Goal: Task Accomplishment & Management: Use online tool/utility

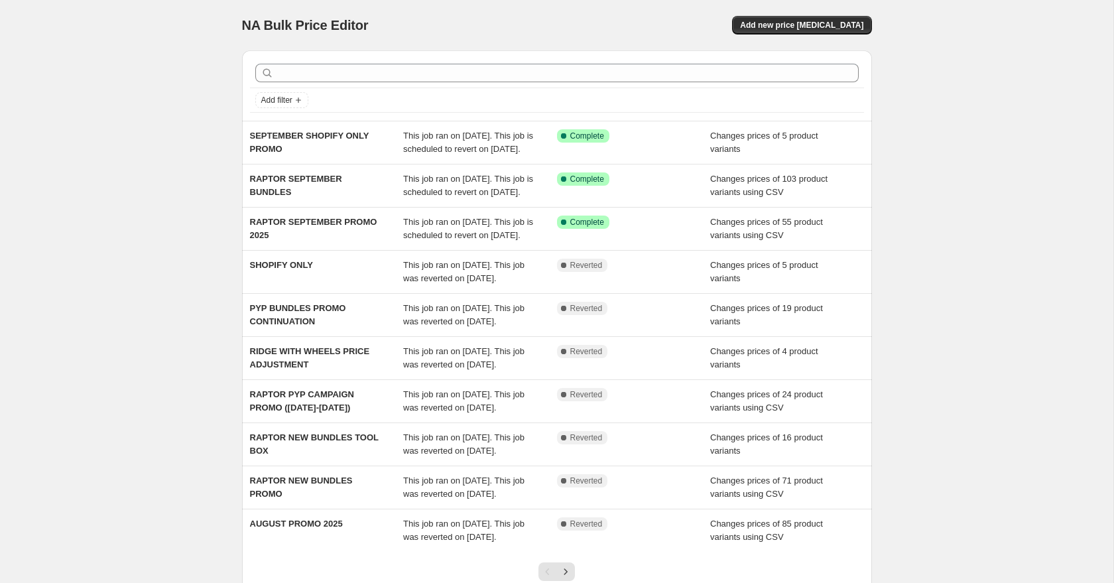
click at [499, 26] on div "NA Bulk Price Editor" at bounding box center [393, 25] width 303 height 19
click at [825, 28] on span "Add new price [MEDICAL_DATA]" at bounding box center [801, 25] width 123 height 11
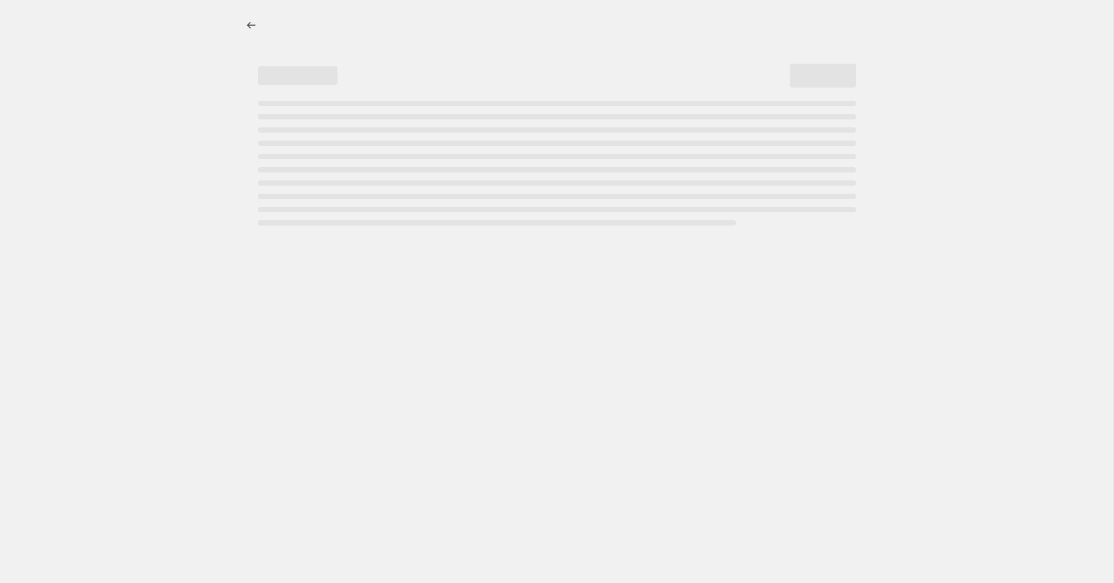
select select "percentage"
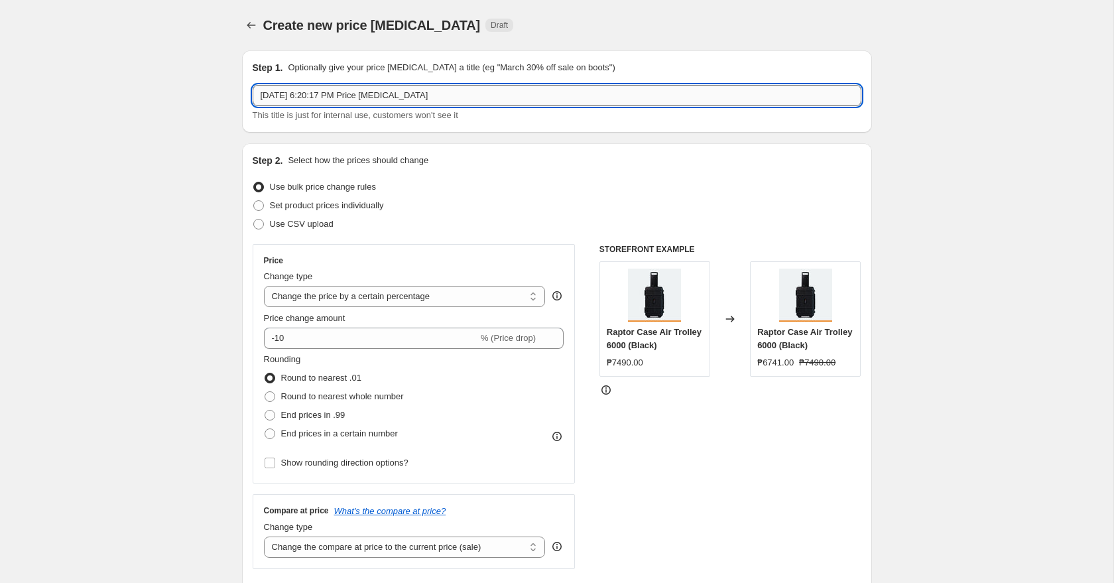
click at [370, 101] on input "[DATE] 6:20:17 PM Price [MEDICAL_DATA]" at bounding box center [557, 95] width 609 height 21
click at [323, 96] on input "910 TOOL BOX PROMO" at bounding box center [557, 95] width 609 height 21
type input "910 TOOL BOX + 1 AMMO BOX PROMO"
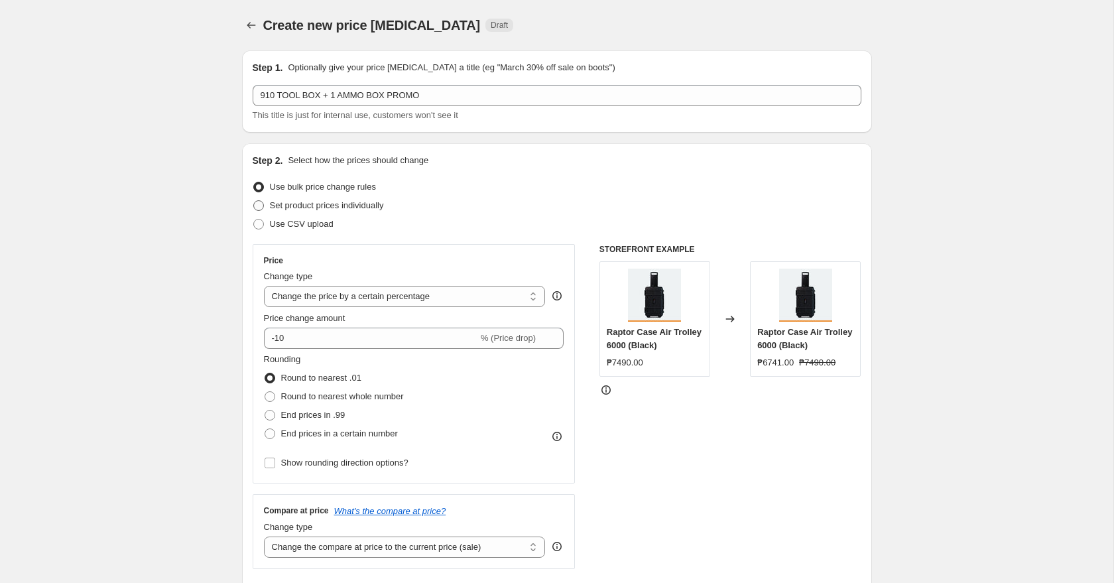
click at [334, 205] on span "Set product prices individually" at bounding box center [327, 205] width 114 height 10
click at [254, 201] on input "Set product prices individually" at bounding box center [253, 200] width 1 height 1
radio input "true"
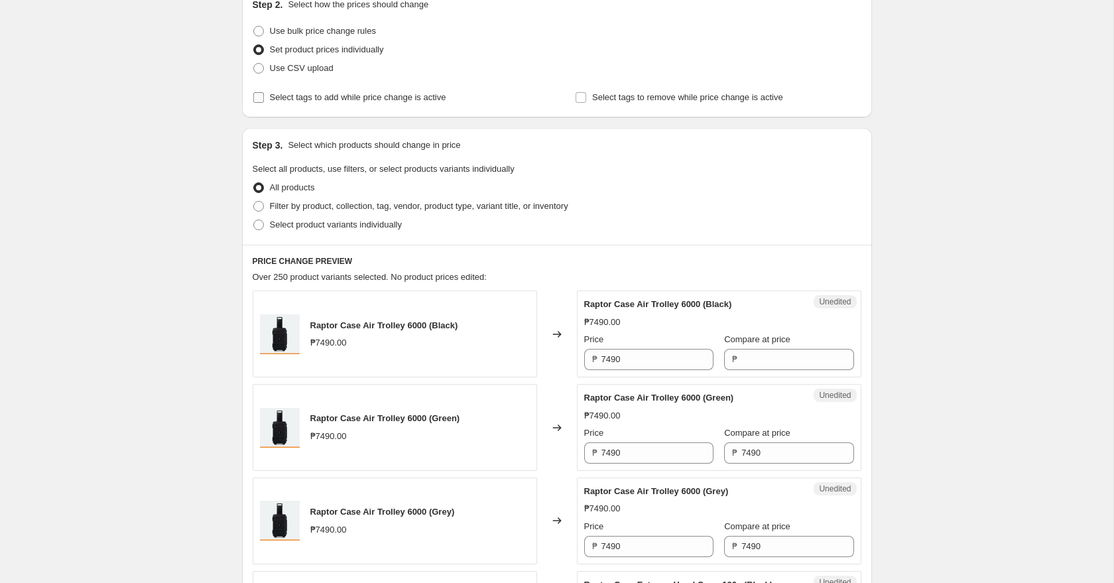
scroll to position [164, 0]
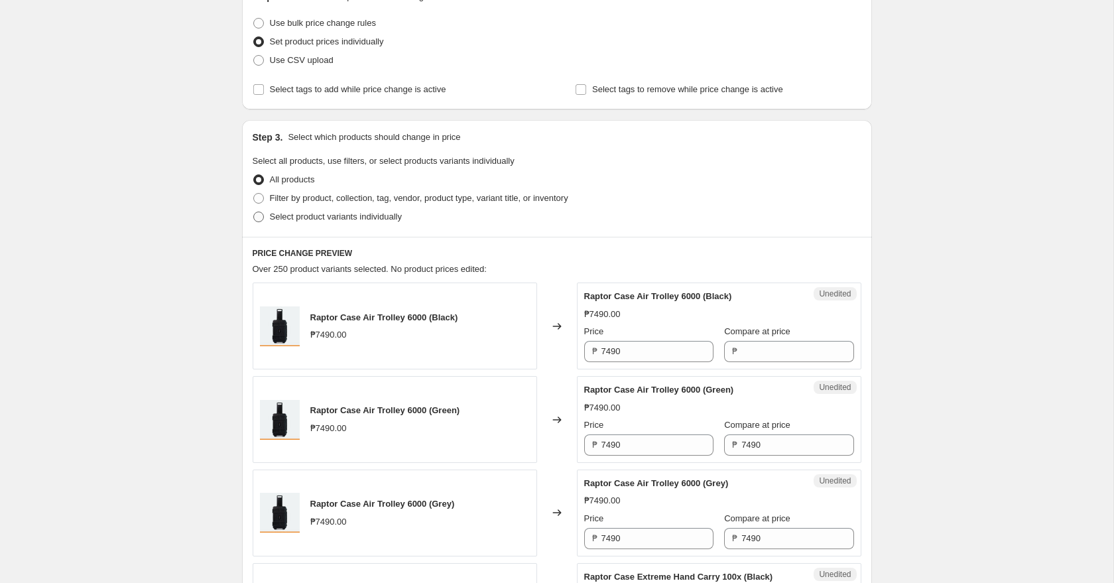
click at [369, 222] on span "Select product variants individually" at bounding box center [336, 217] width 132 height 10
click at [254, 212] on input "Select product variants individually" at bounding box center [253, 212] width 1 height 1
radio input "true"
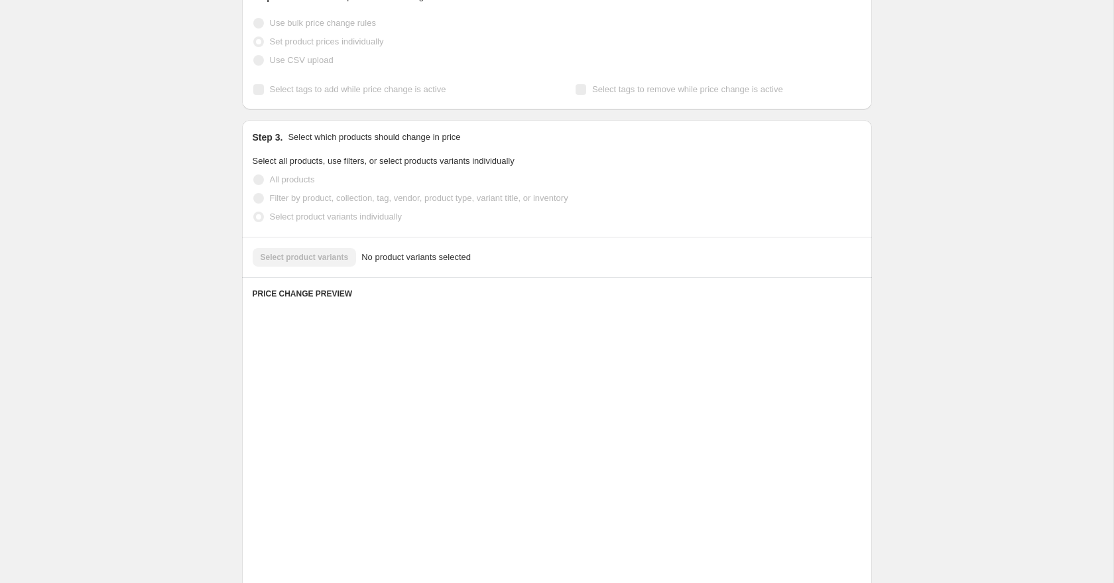
scroll to position [113, 0]
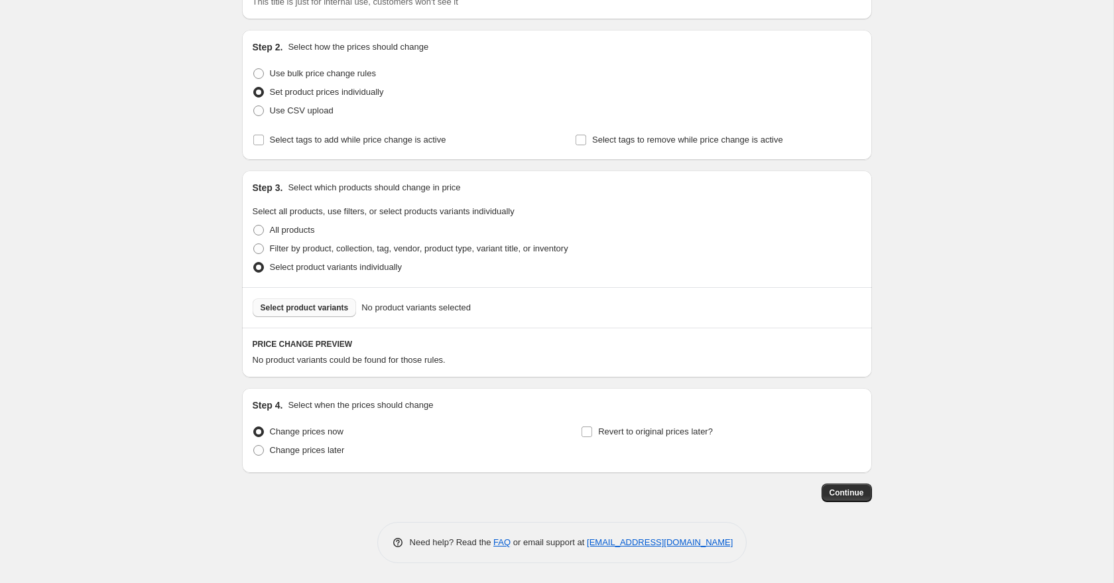
click at [312, 314] on button "Select product variants" at bounding box center [305, 307] width 104 height 19
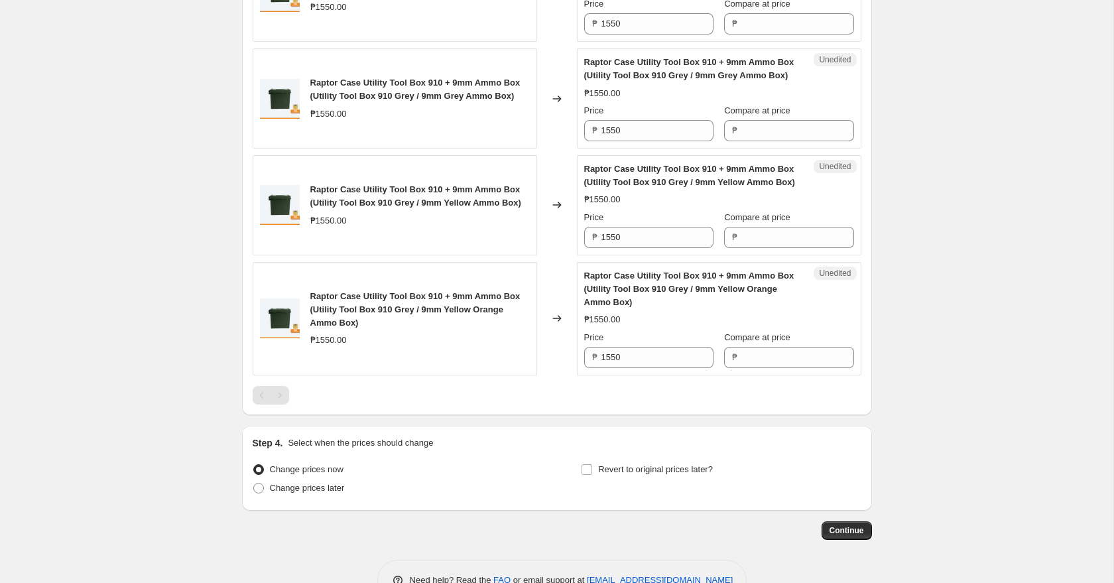
scroll to position [1063, 0]
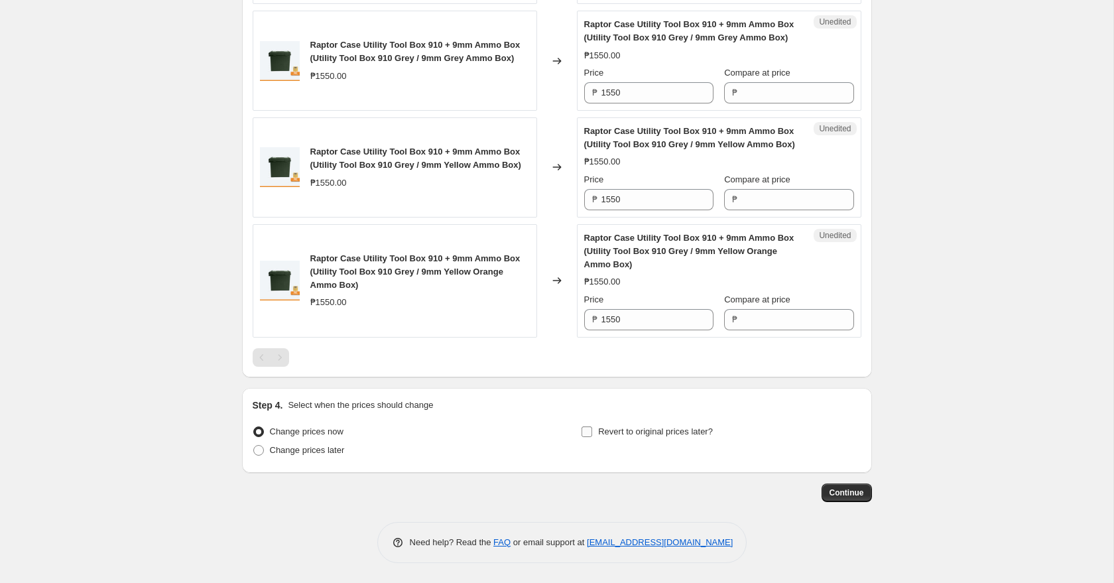
click at [628, 430] on span "Revert to original prices later?" at bounding box center [655, 431] width 115 height 10
click at [592, 430] on input "Revert to original prices later?" at bounding box center [587, 431] width 11 height 11
checkbox input "true"
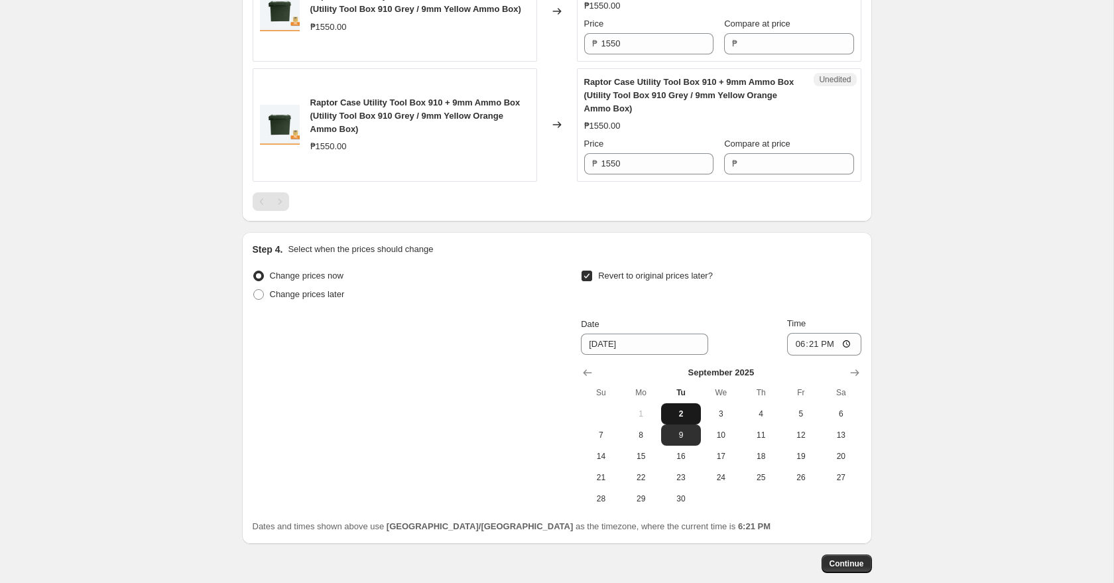
scroll to position [1248, 0]
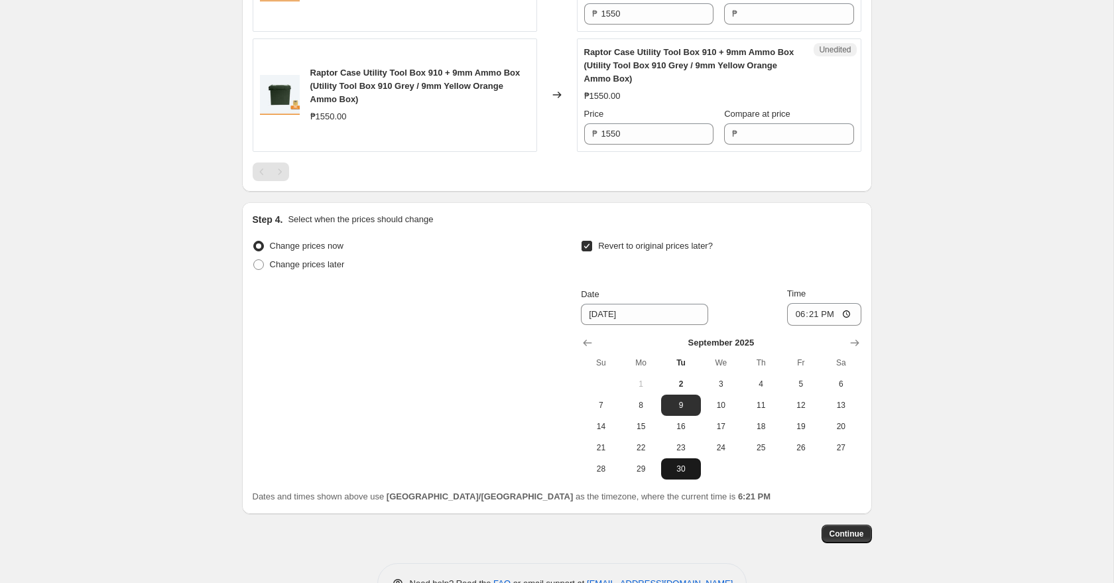
click at [687, 470] on span "30" at bounding box center [681, 469] width 29 height 11
type input "9/30/2025"
click at [797, 316] on input "18:21" at bounding box center [824, 314] width 74 height 23
type input "23:59"
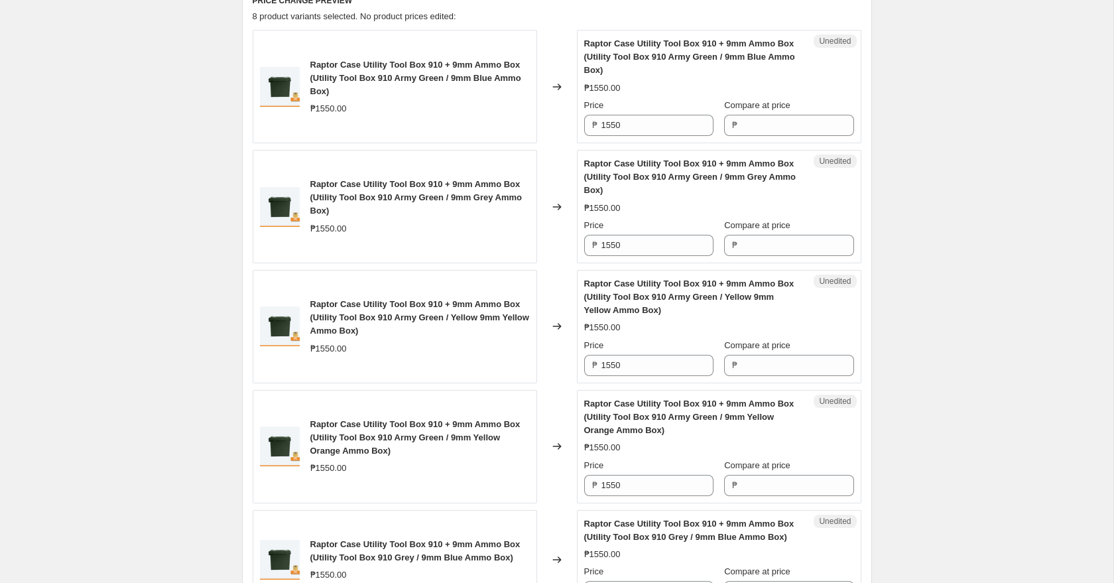
scroll to position [463, 0]
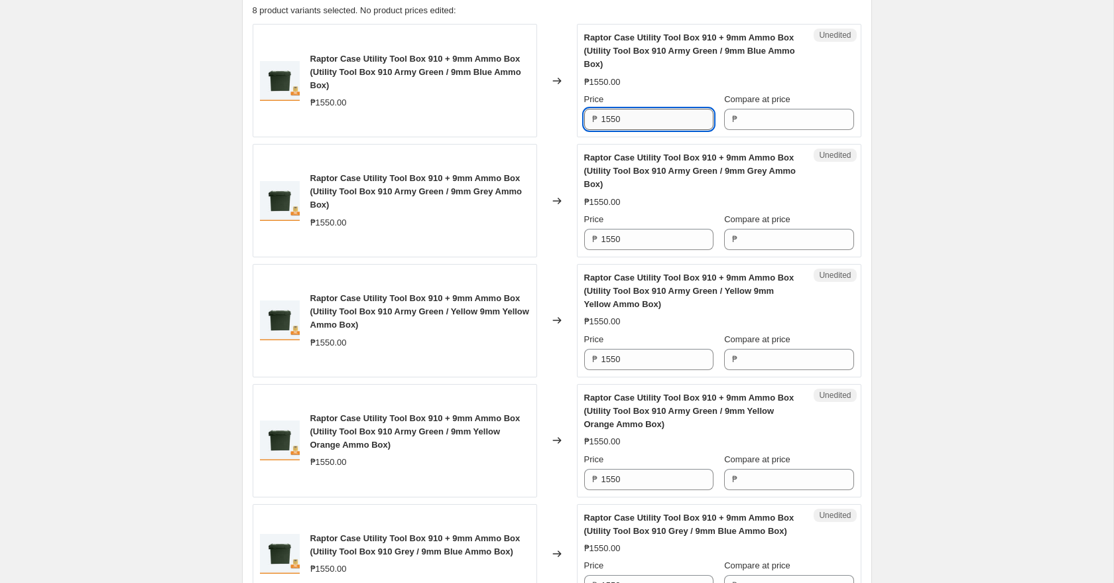
click at [635, 115] on input "1550" at bounding box center [658, 119] width 112 height 21
click at [752, 120] on input "Compare at price" at bounding box center [798, 119] width 112 height 21
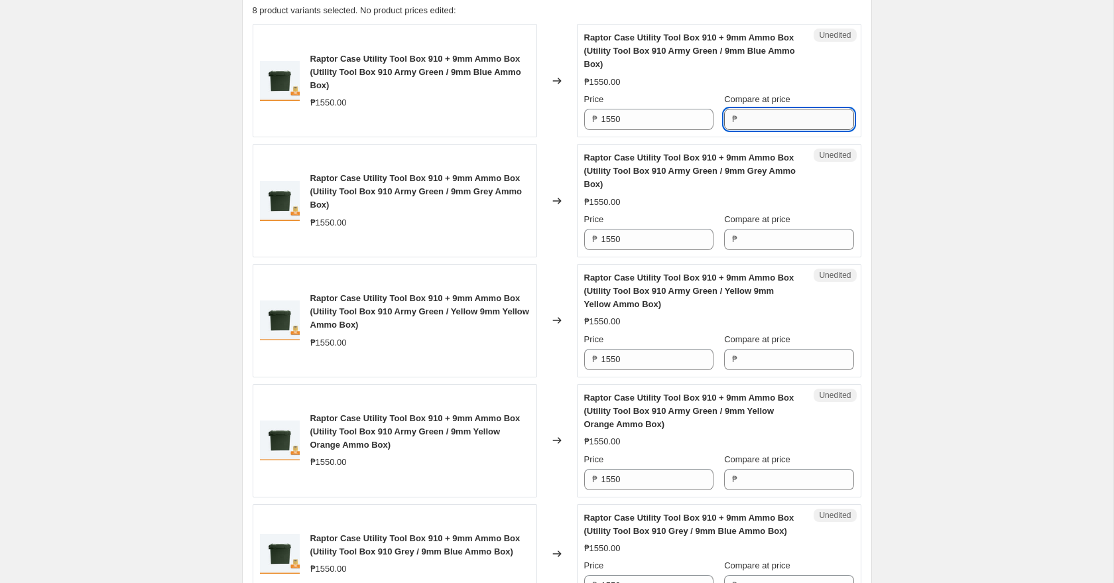
paste input "1550"
type input "1550"
click at [767, 246] on input "Compare at price" at bounding box center [798, 239] width 112 height 21
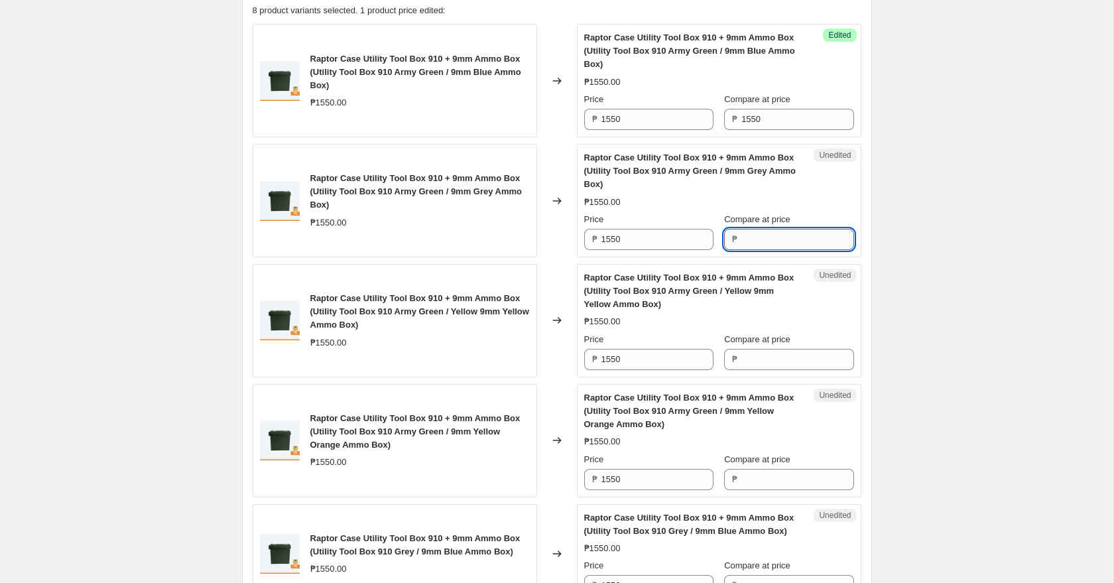
paste input "1550"
type input "1550"
click at [766, 353] on input "Compare at price" at bounding box center [798, 359] width 112 height 21
paste input "1550"
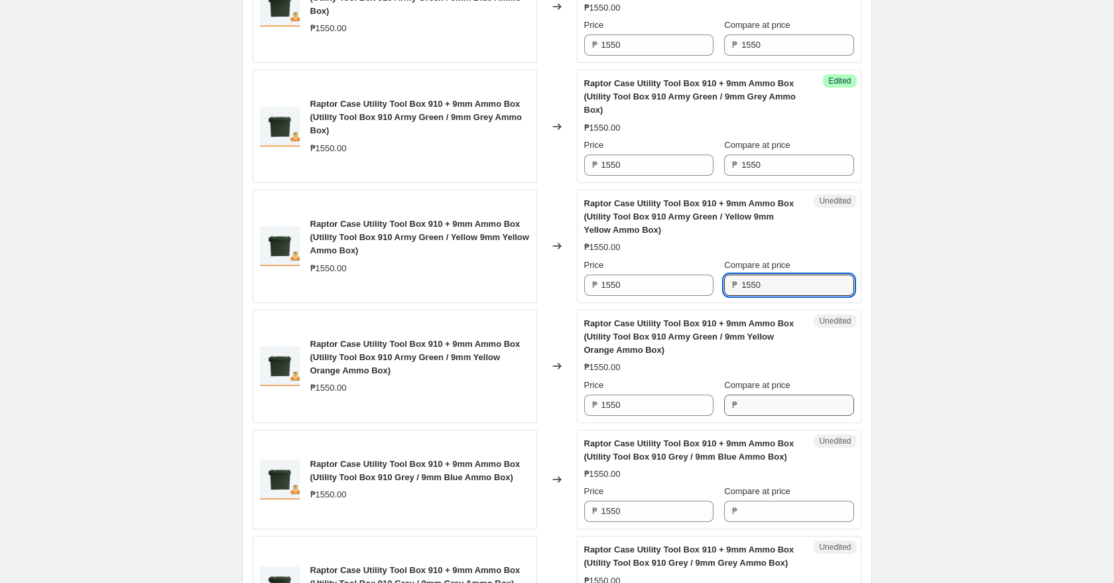
type input "1550"
click at [766, 406] on input "Compare at price" at bounding box center [798, 405] width 112 height 21
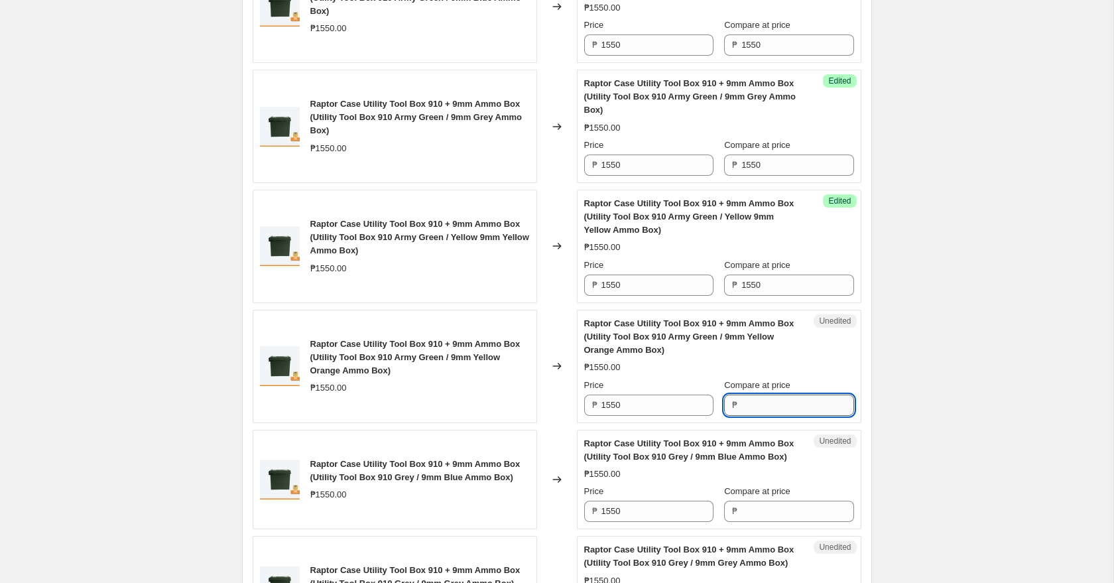
paste input "1550"
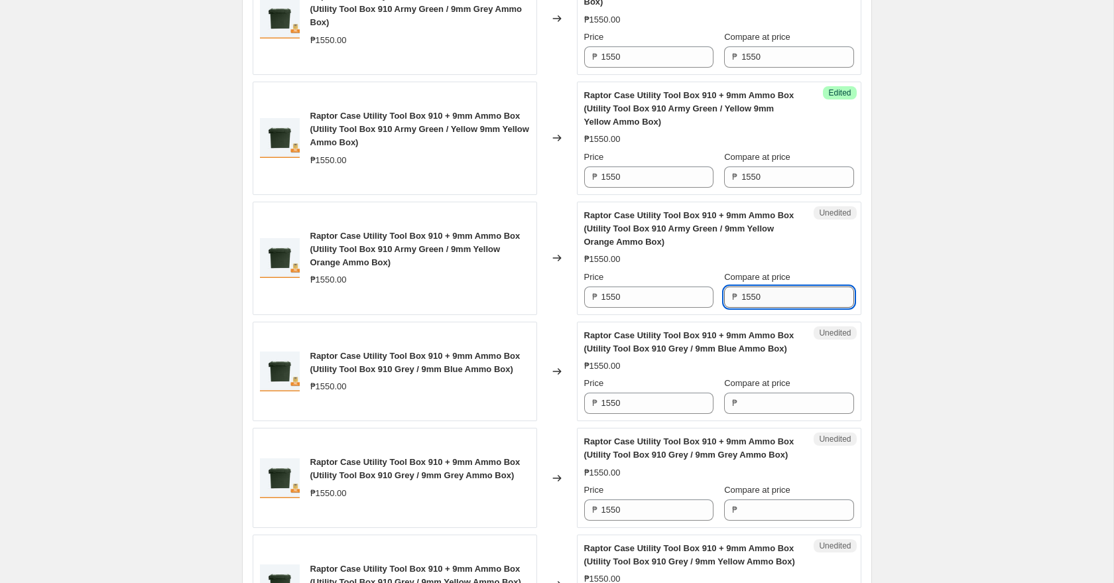
scroll to position [686, 0]
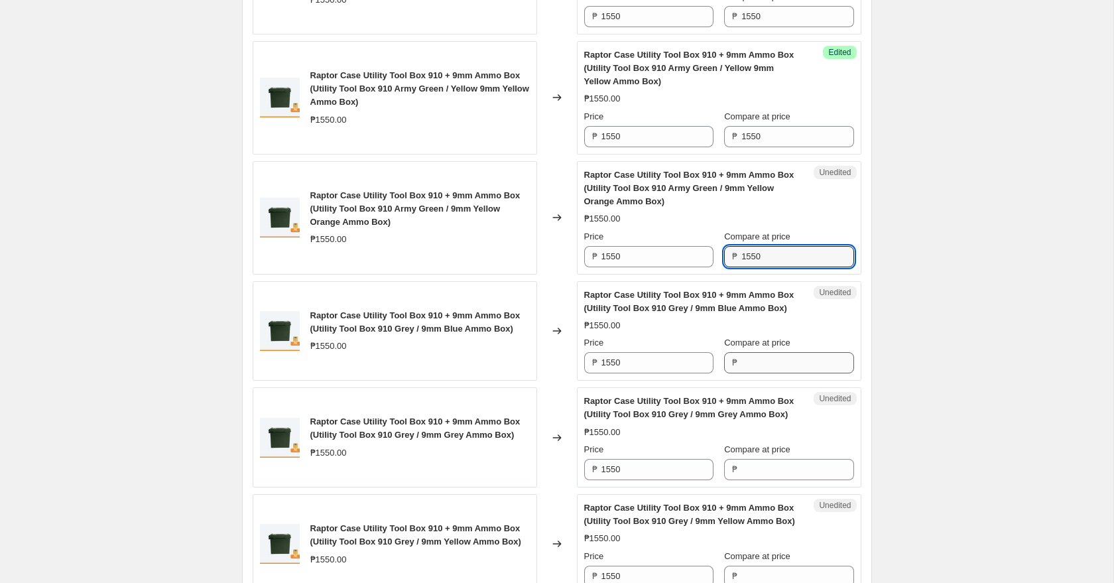
type input "1550"
click at [767, 359] on input "Compare at price" at bounding box center [798, 362] width 112 height 21
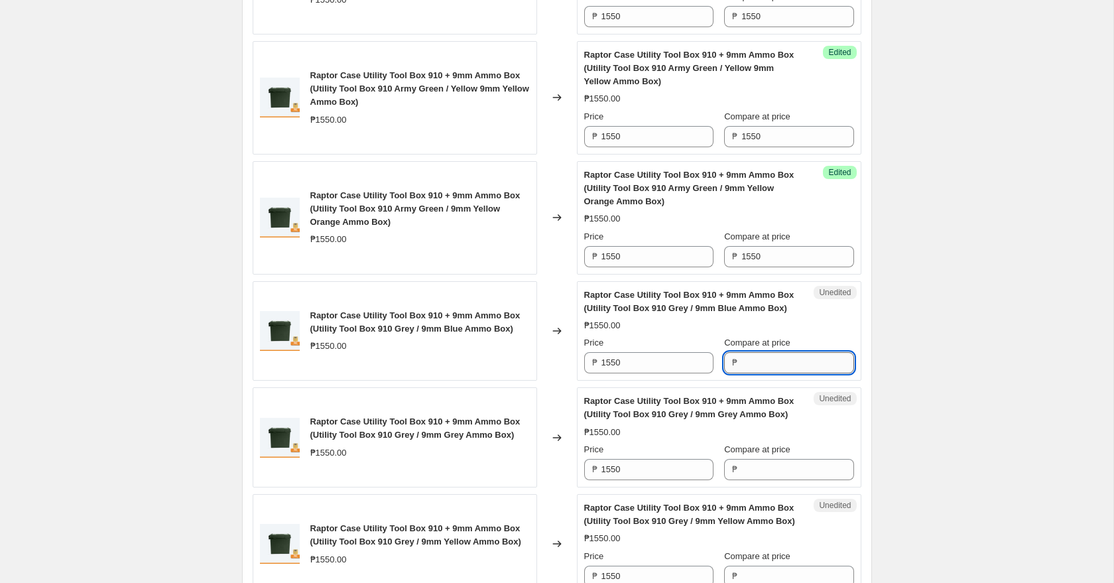
paste input "1550"
type input "1550"
click at [761, 485] on div "Unedited Raptor Case Utility Tool Box 910 + 9mm Ammo Box (Utility Tool Box 910 …" at bounding box center [719, 437] width 285 height 100
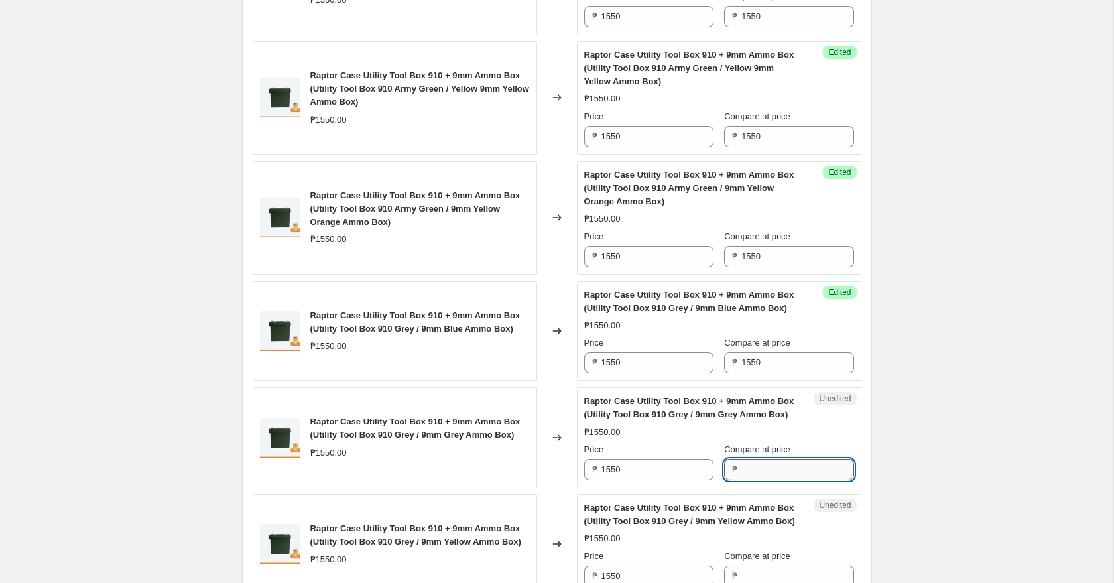
click at [761, 474] on input "Compare at price" at bounding box center [798, 469] width 112 height 21
paste input "1550"
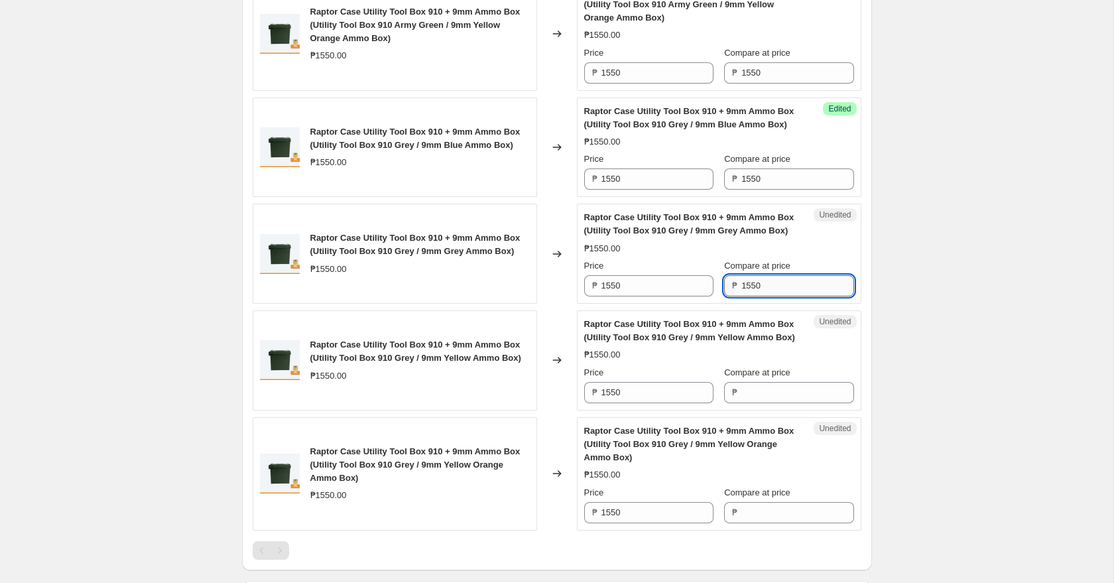
scroll to position [885, 0]
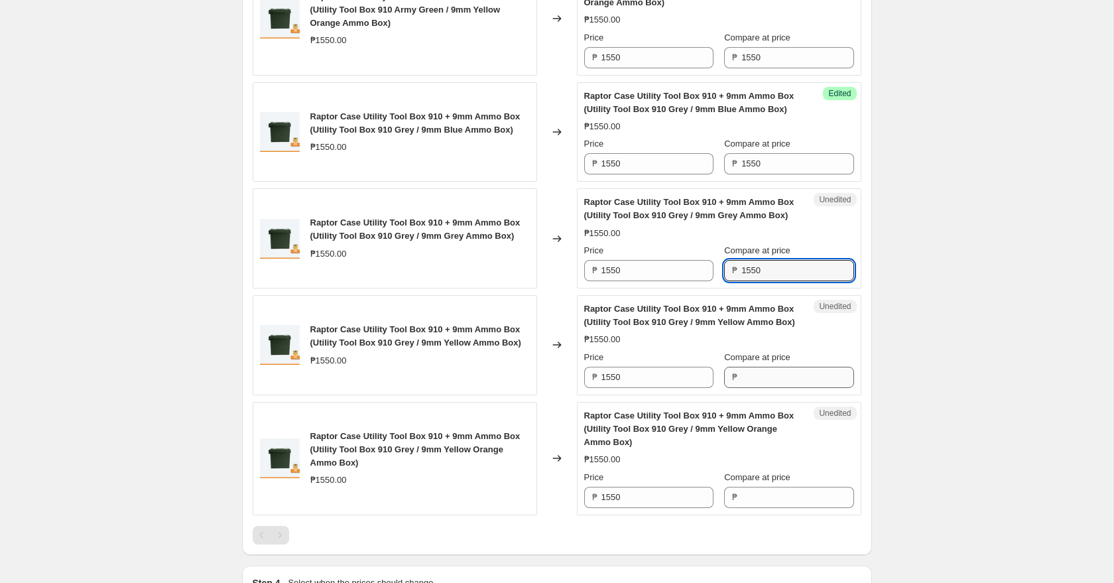
type input "1550"
click at [767, 377] on input "Compare at price" at bounding box center [798, 377] width 112 height 21
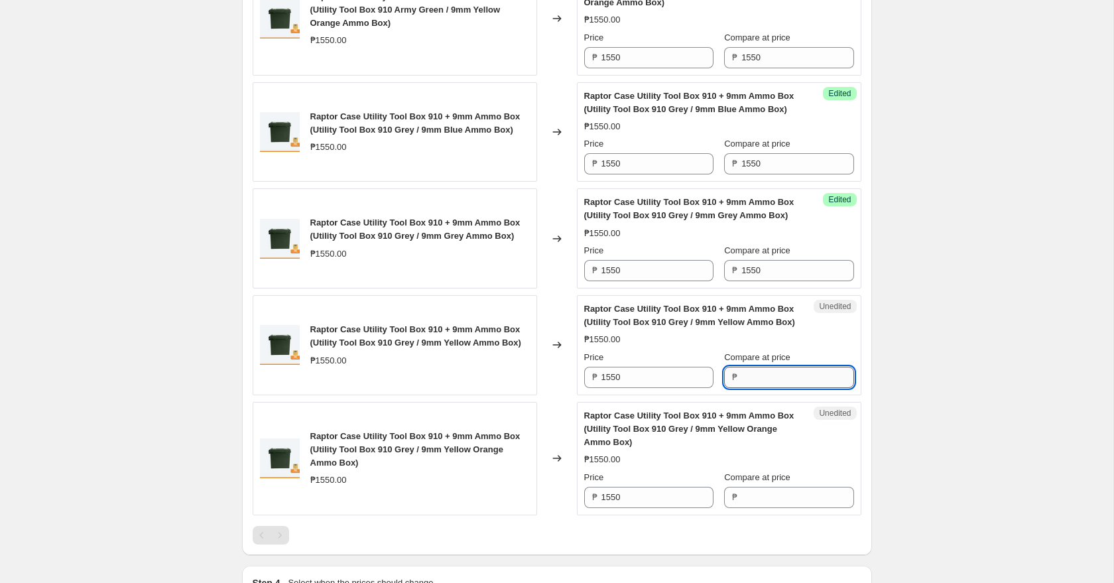
paste input "1550"
type input "1550"
click at [759, 505] on input "Compare at price" at bounding box center [798, 497] width 112 height 21
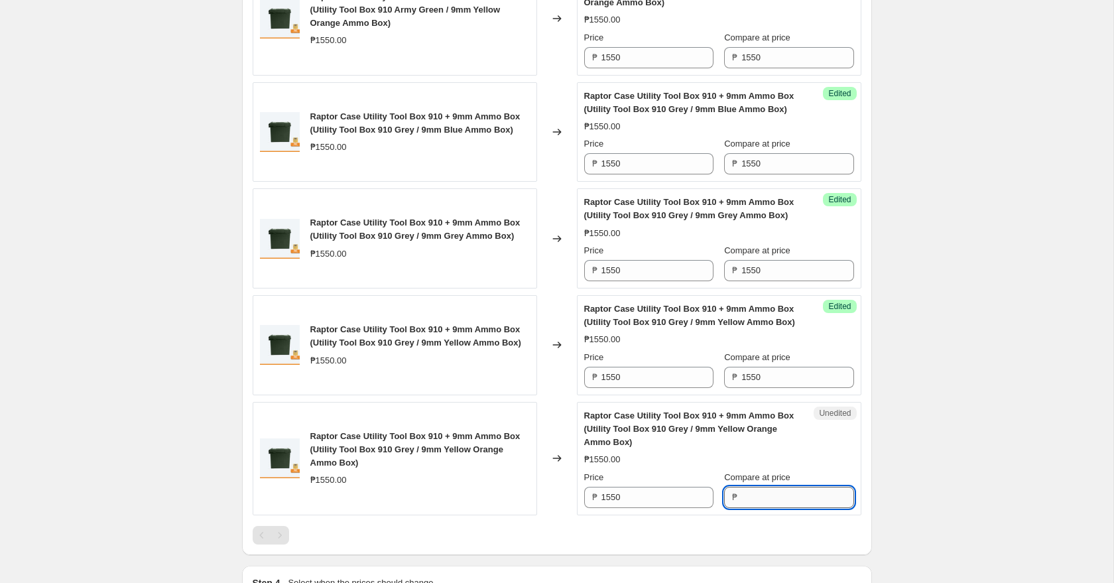
paste input "1550"
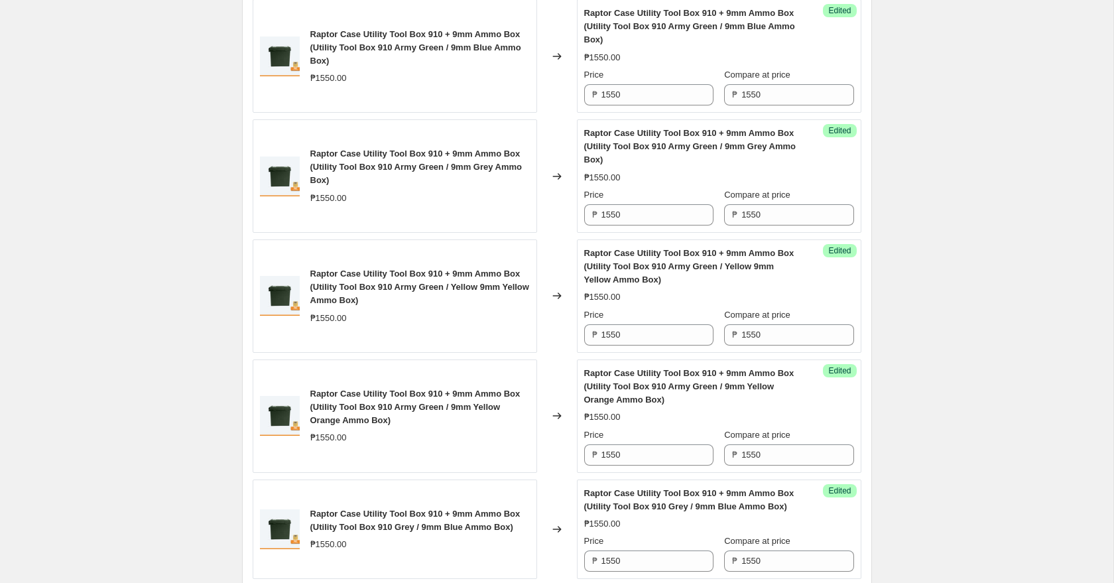
scroll to position [492, 0]
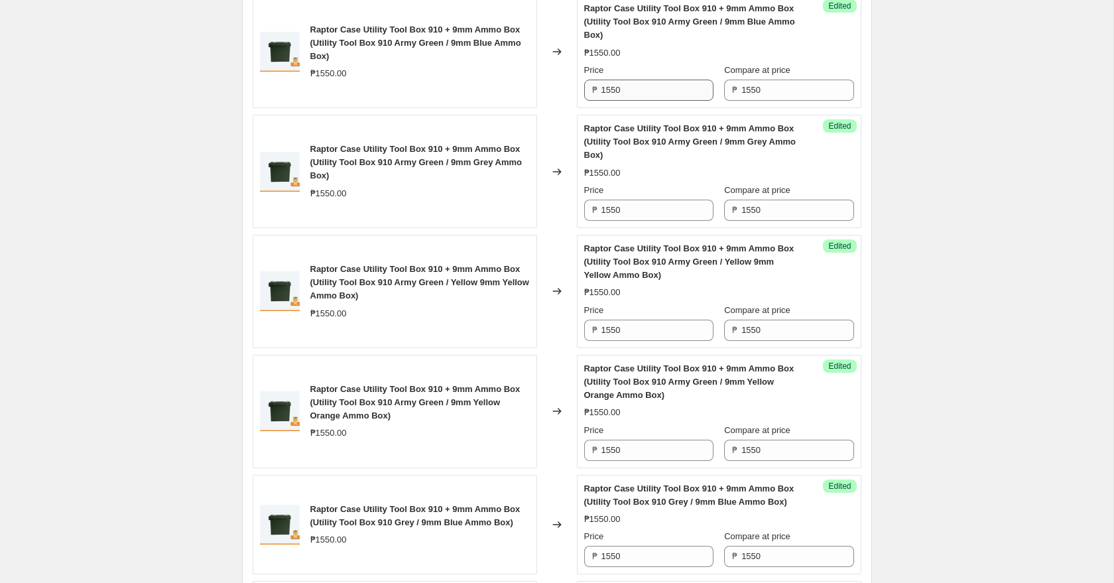
type input "1550"
click at [643, 94] on input "1550" at bounding box center [658, 90] width 112 height 21
type input "1390"
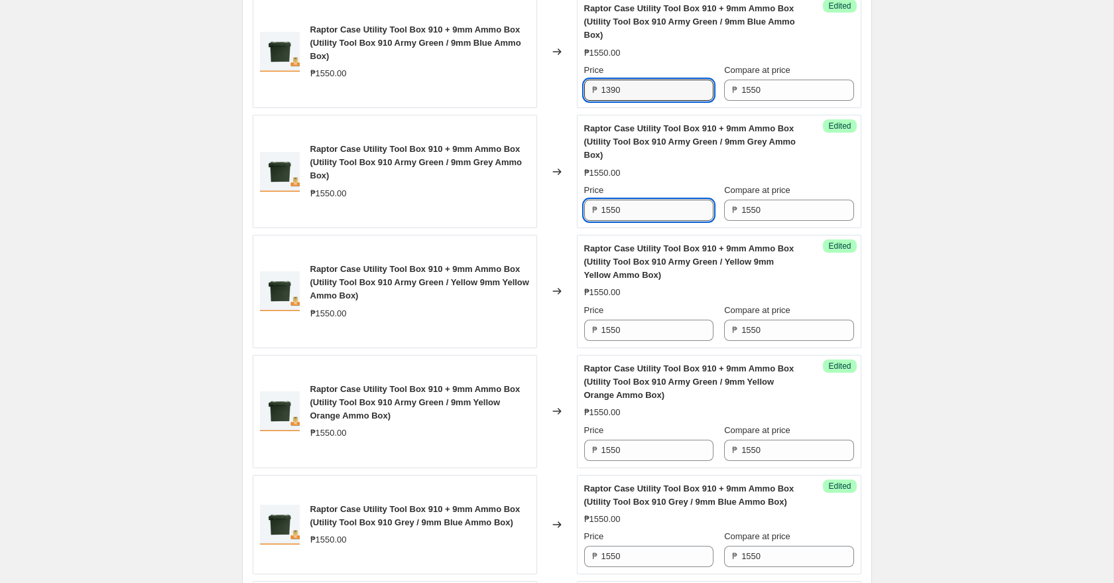
click at [650, 208] on input "1550" at bounding box center [658, 210] width 112 height 21
paste input "39"
type input "1390"
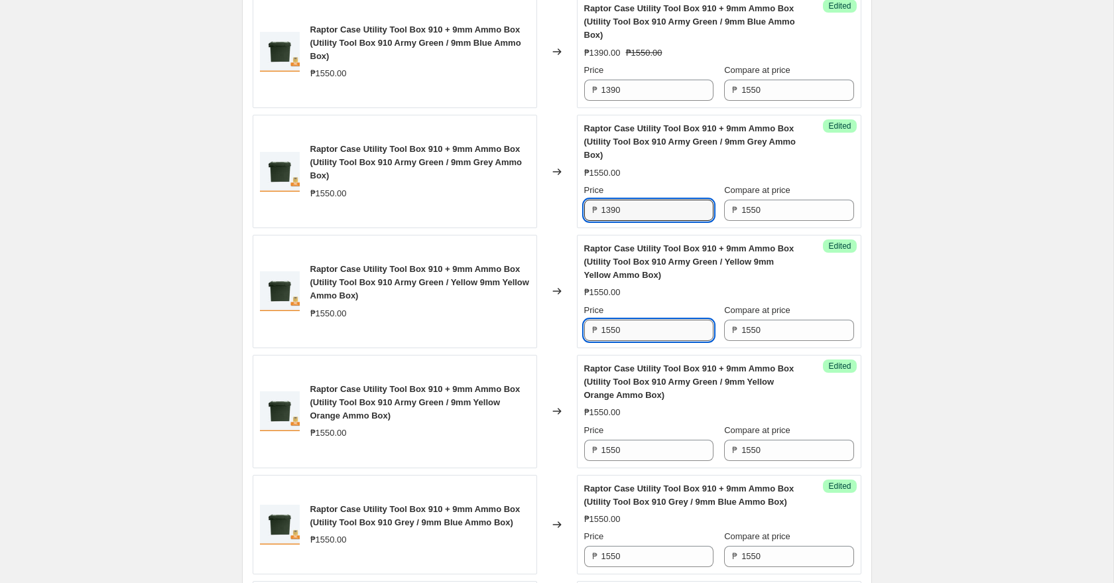
click at [640, 323] on input "1550" at bounding box center [658, 330] width 112 height 21
paste input "39"
type input "1390"
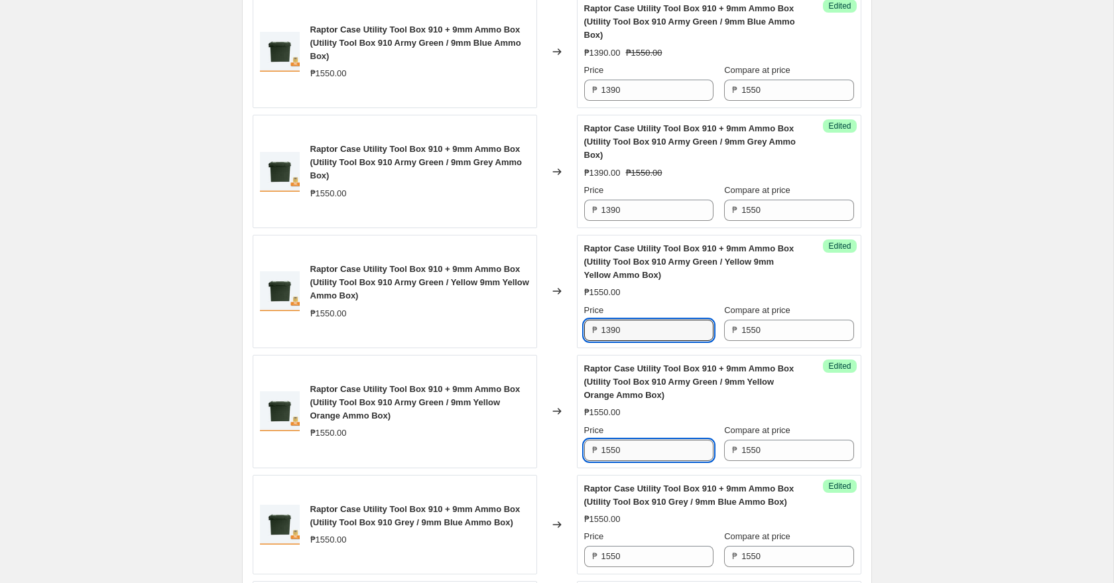
click at [627, 452] on input "1550" at bounding box center [658, 450] width 112 height 21
paste input "39"
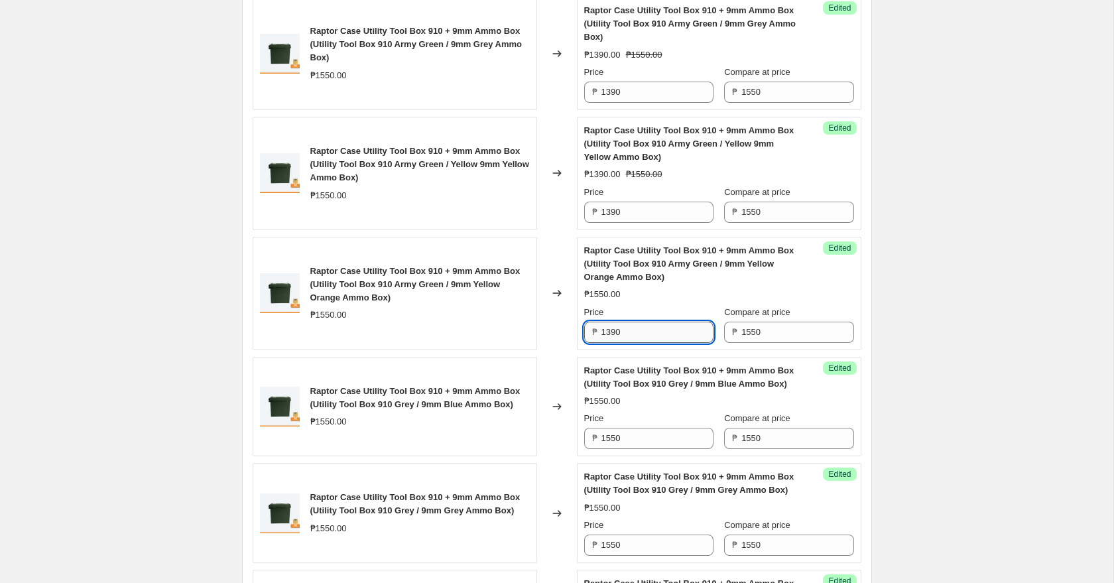
scroll to position [622, 0]
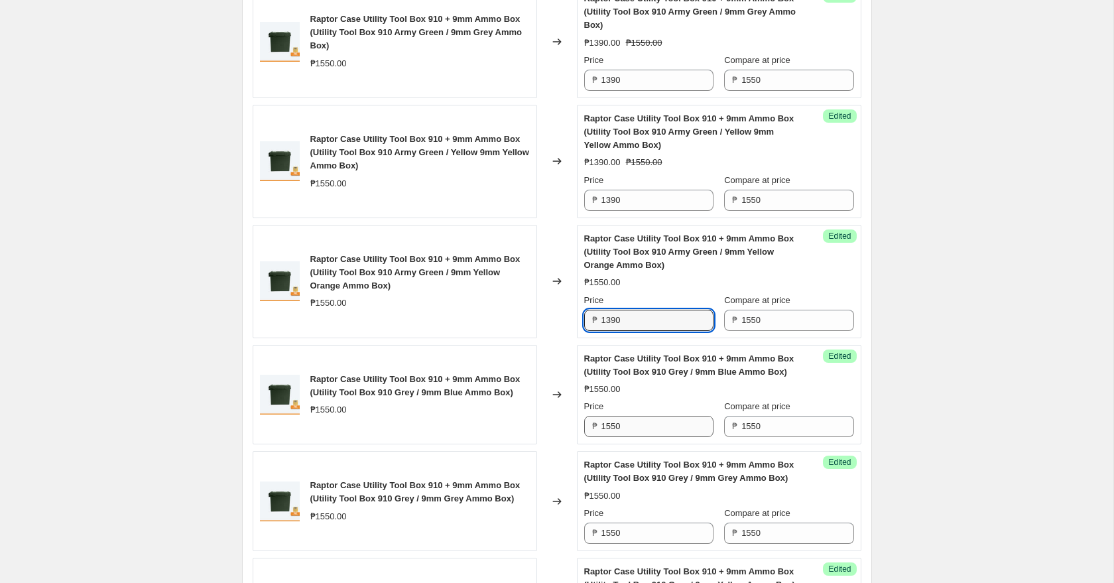
type input "1390"
click at [636, 427] on input "1550" at bounding box center [658, 426] width 112 height 21
paste input "39"
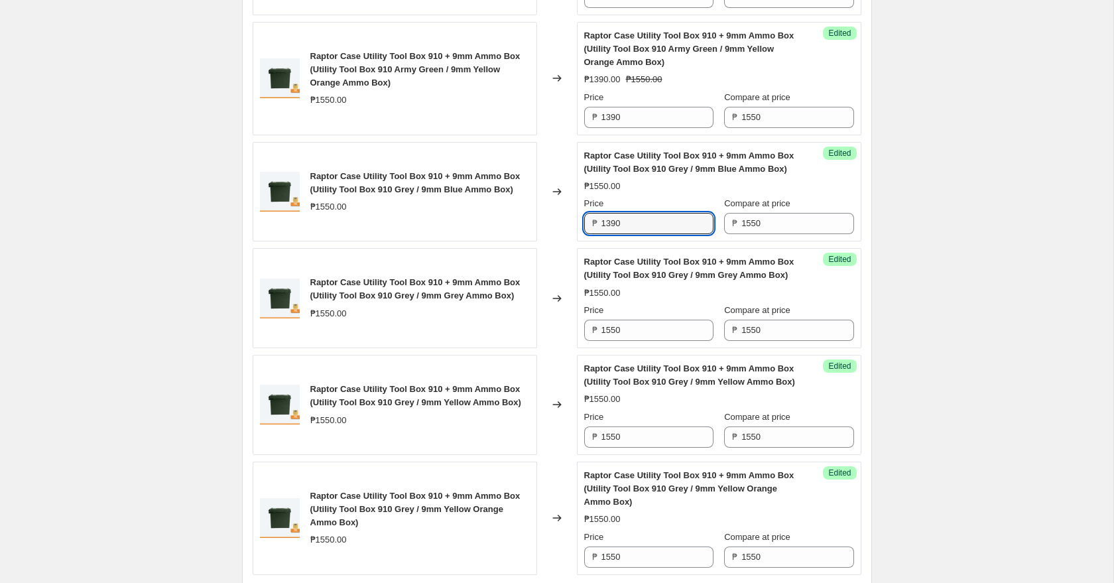
scroll to position [826, 0]
type input "1390"
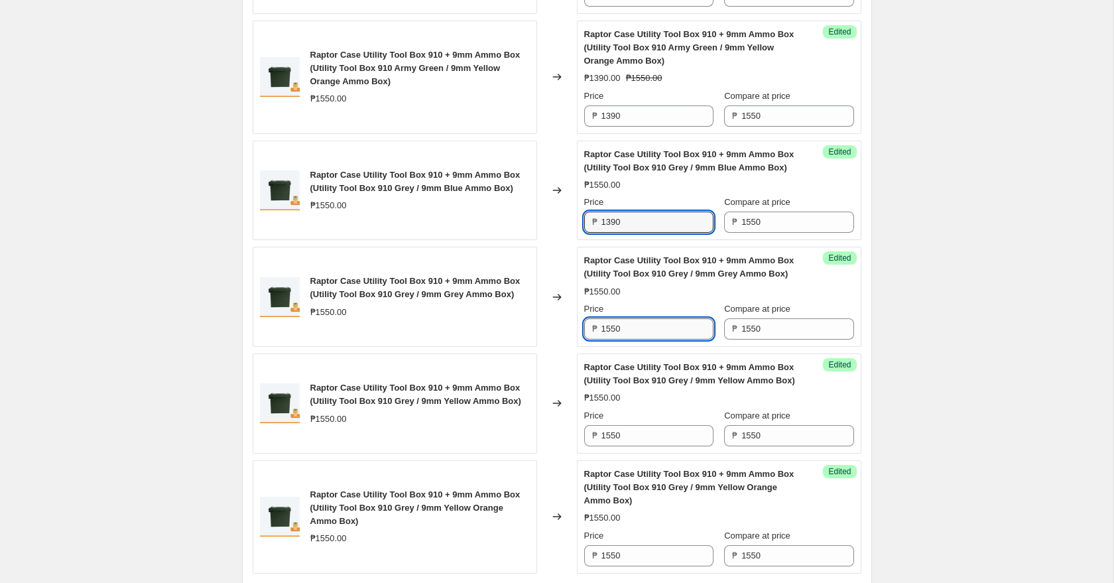
click at [638, 334] on input "1550" at bounding box center [658, 328] width 112 height 21
paste input "39"
type input "1390"
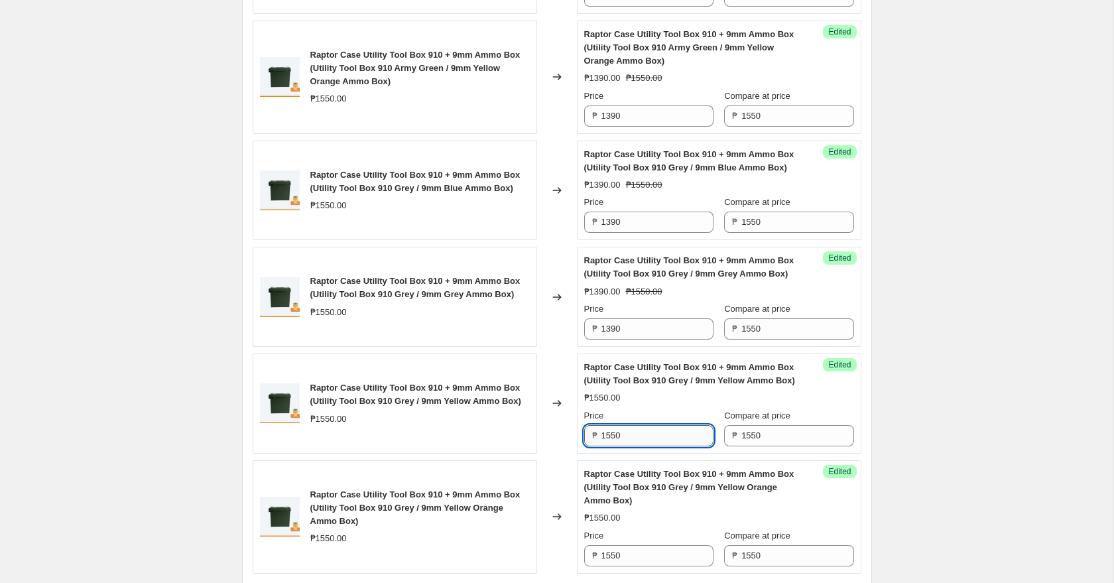
click at [637, 441] on input "1550" at bounding box center [658, 435] width 112 height 21
paste input "39"
type input "1390"
click at [629, 558] on input "1550" at bounding box center [658, 555] width 112 height 21
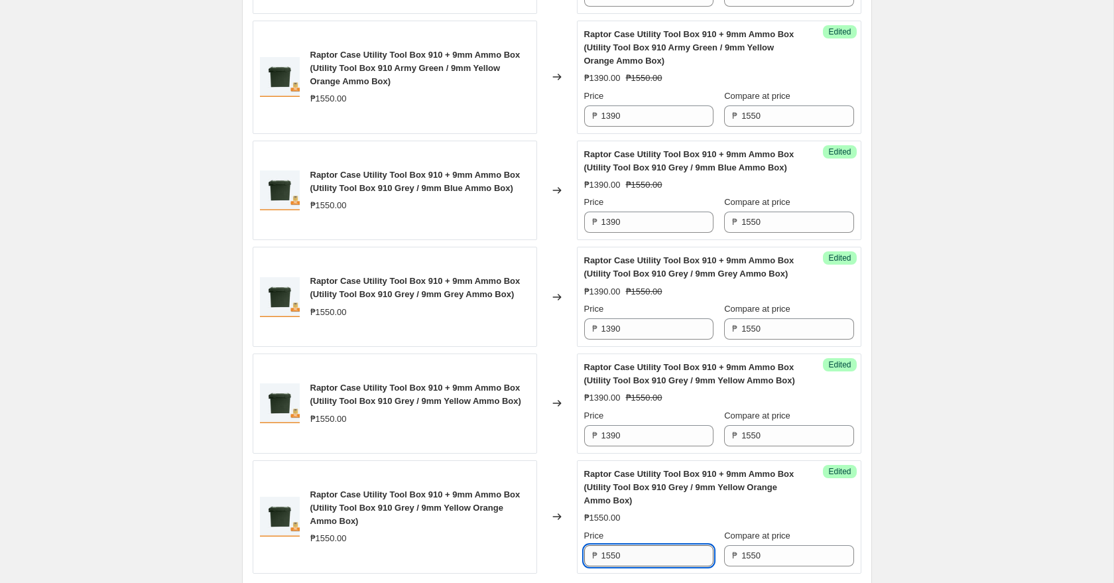
click at [629, 558] on input "1550" at bounding box center [658, 555] width 112 height 21
paste input "39"
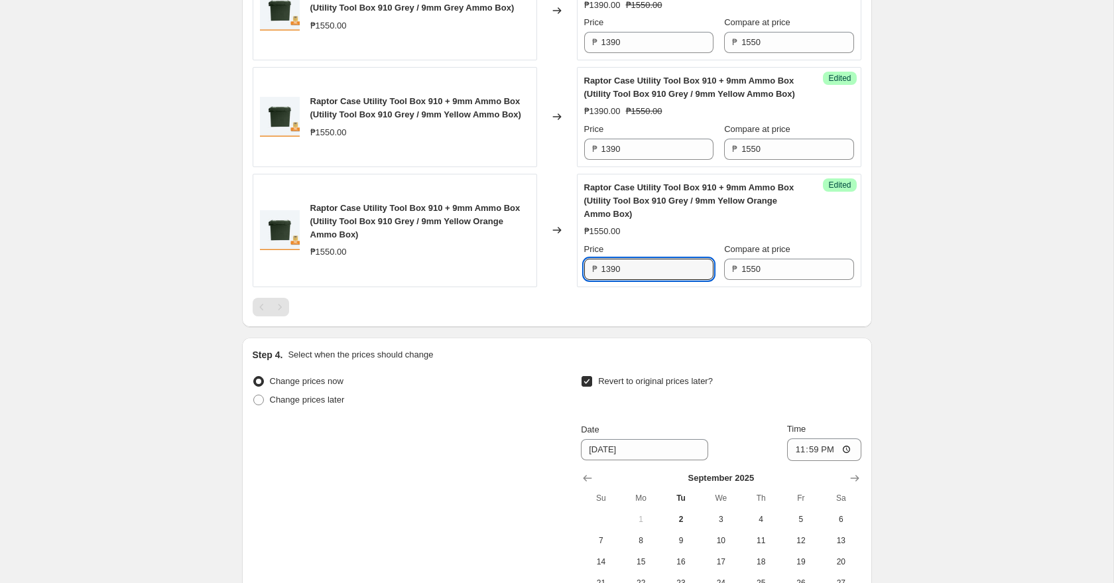
scroll to position [1289, 0]
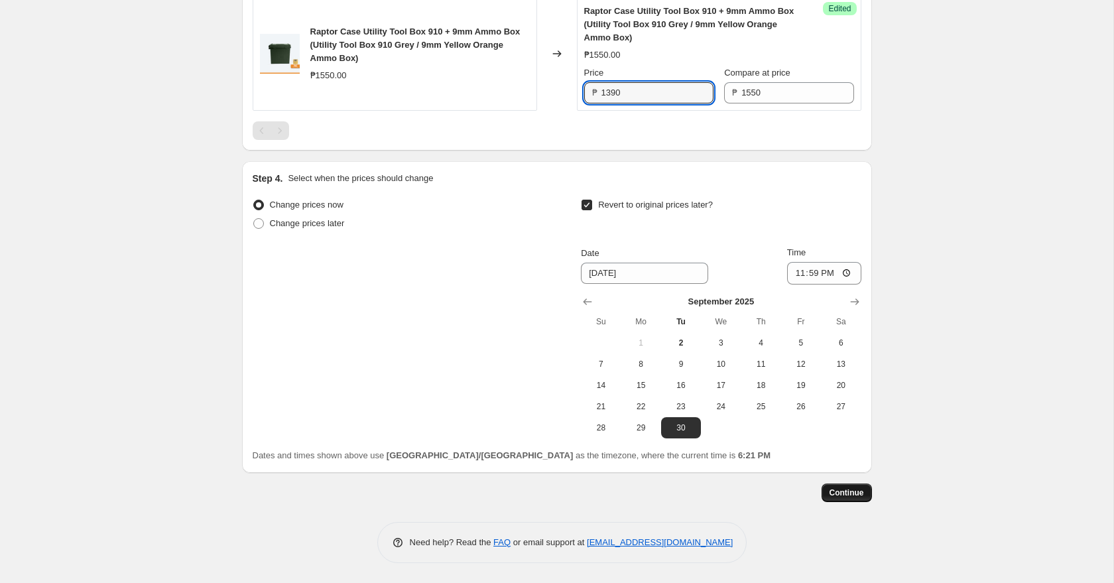
type input "1390"
click at [862, 496] on span "Continue" at bounding box center [847, 492] width 34 height 11
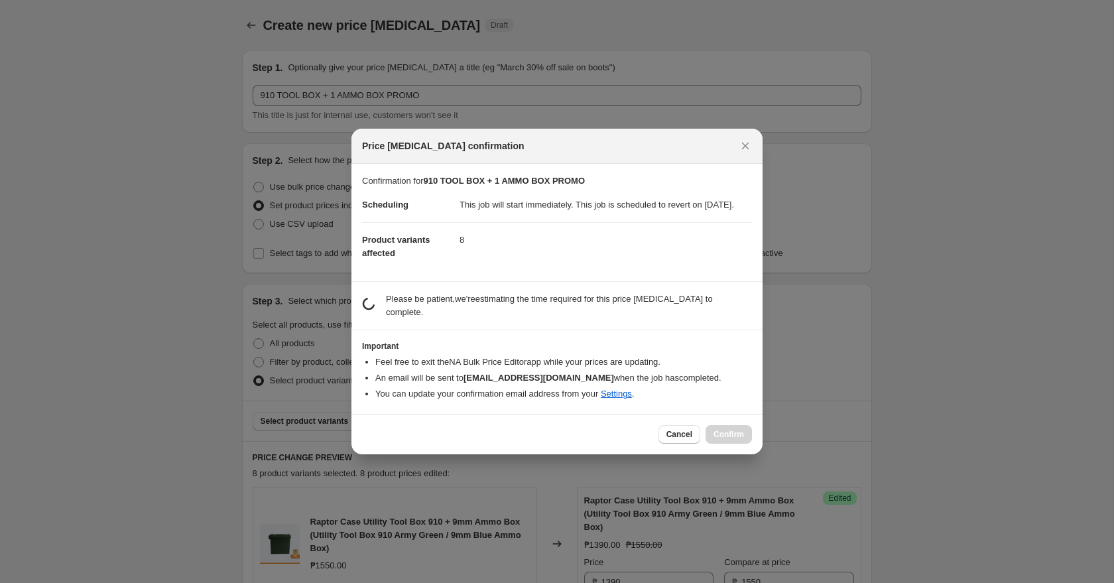
scroll to position [0, 0]
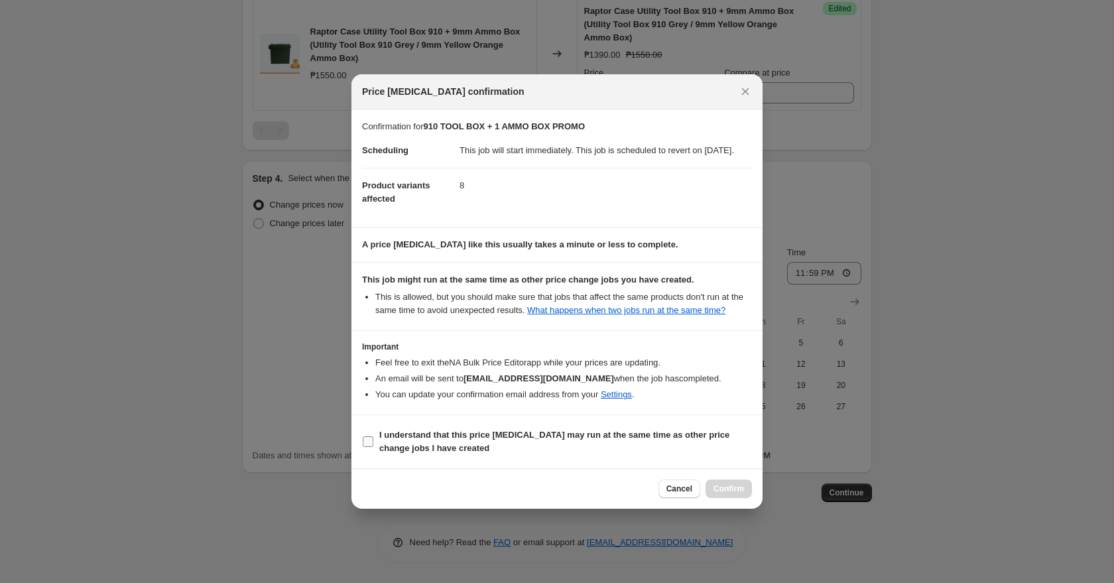
click at [371, 447] on input "I understand that this price change job may run at the same time as other price…" at bounding box center [368, 441] width 11 height 11
checkbox input "true"
click at [732, 494] on span "Confirm" at bounding box center [729, 489] width 31 height 11
type input "910 TOOL BOX + 1 AMMO BOX PROMO"
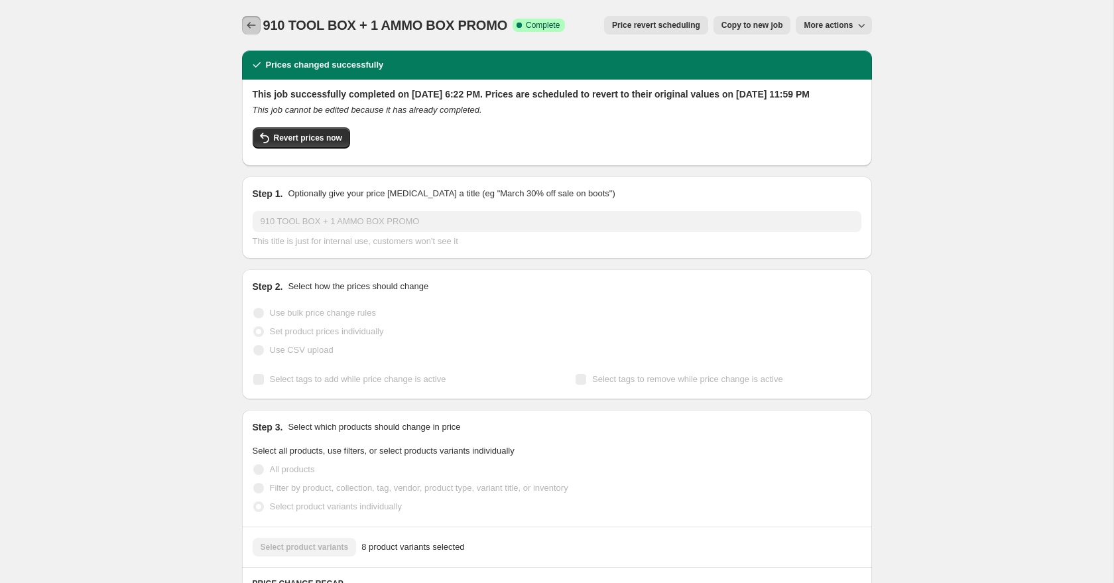
click at [252, 27] on icon "Price change jobs" at bounding box center [251, 25] width 13 height 13
